Goal: Find contact information: Obtain details needed to contact an individual or organization

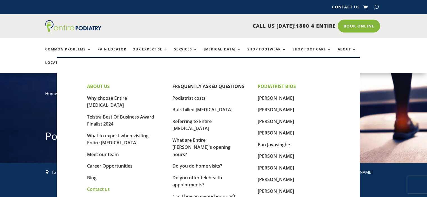
click at [103, 187] on link "Contact us" at bounding box center [98, 190] width 23 height 6
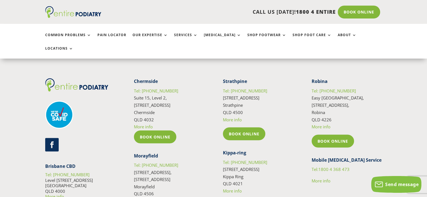
scroll to position [959, 0]
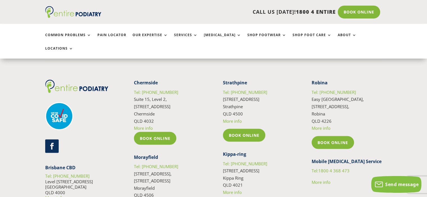
click at [55, 140] on link "Follow" at bounding box center [51, 146] width 13 height 13
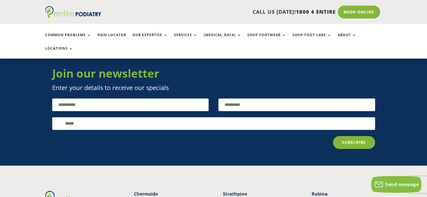
scroll to position [846, 0]
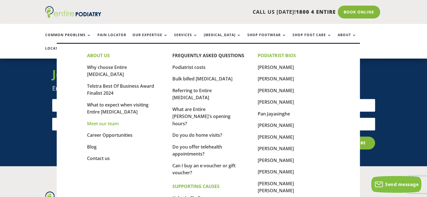
click at [110, 121] on link "Meet our team" at bounding box center [103, 124] width 32 height 6
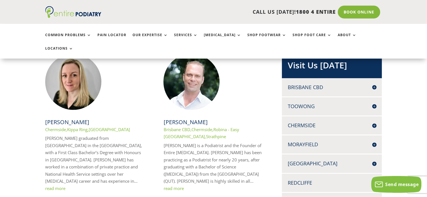
drag, startPoint x: 0, startPoint y: 0, endPoint x: 99, endPoint y: 109, distance: 147.2
click at [99, 119] on h2 "[PERSON_NAME]" at bounding box center [95, 123] width 100 height 8
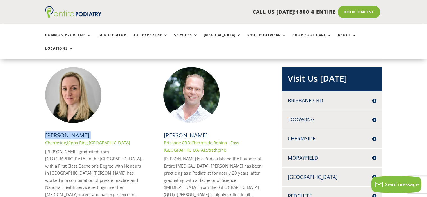
drag, startPoint x: 99, startPoint y: 109, endPoint x: 47, endPoint y: 108, distance: 52.0
click at [47, 132] on h2 "[PERSON_NAME]" at bounding box center [95, 136] width 100 height 8
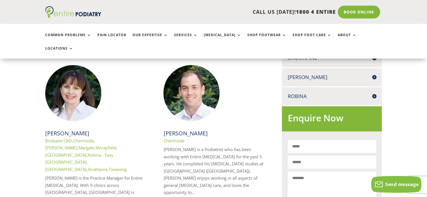
scroll to position [135, 0]
